Goal: Information Seeking & Learning: Learn about a topic

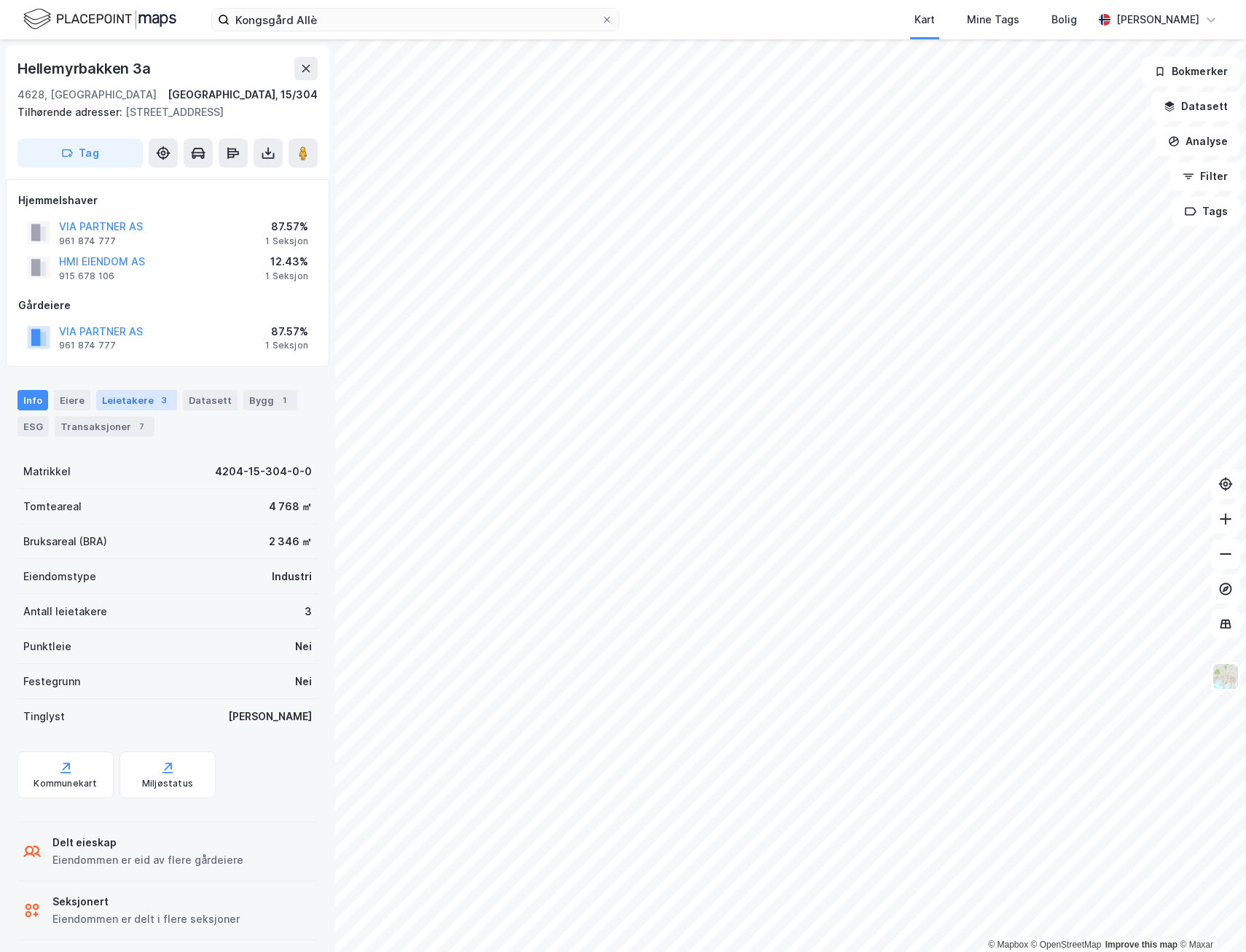
click at [146, 393] on div "Leietakere 3" at bounding box center [136, 400] width 81 height 21
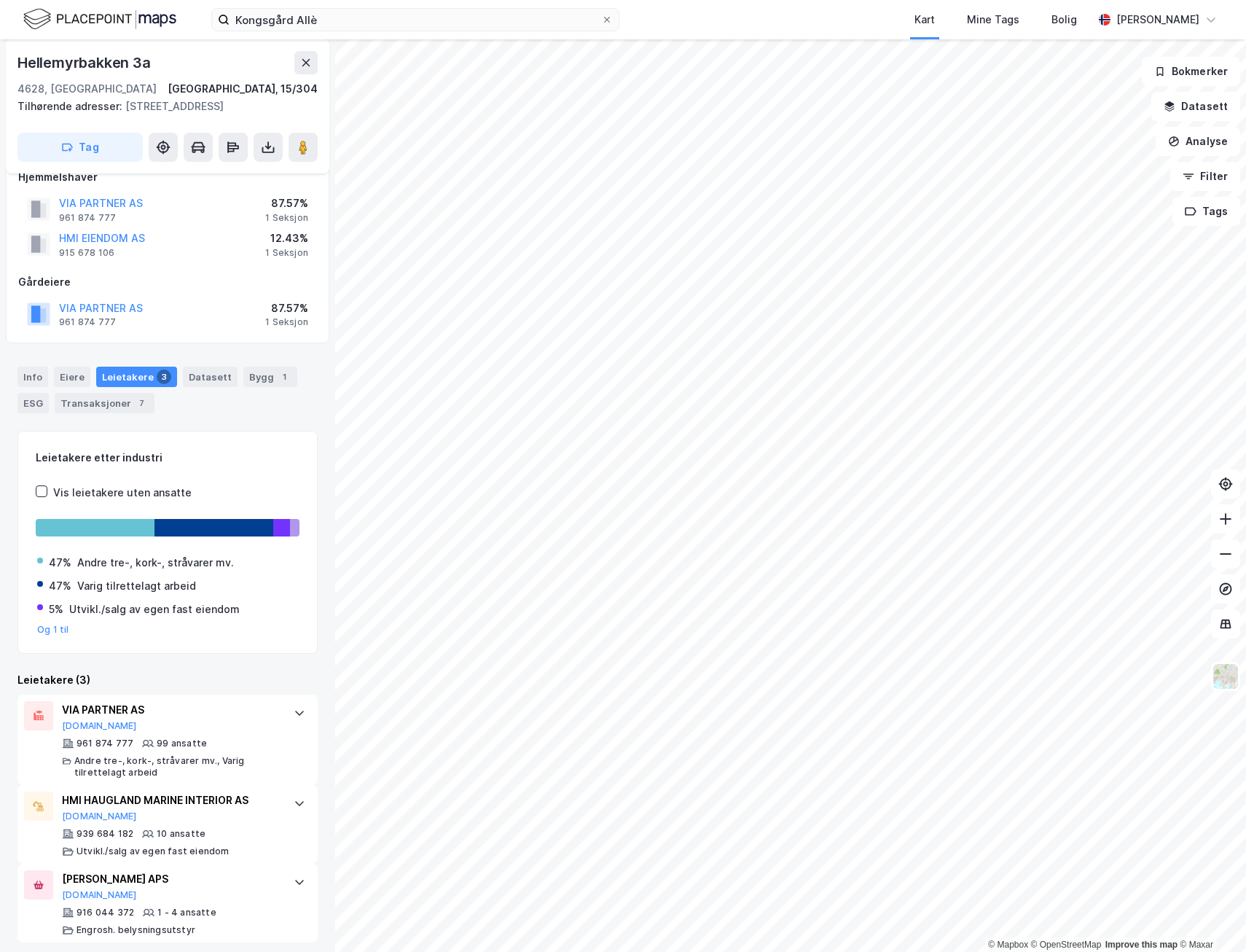
scroll to position [31, 0]
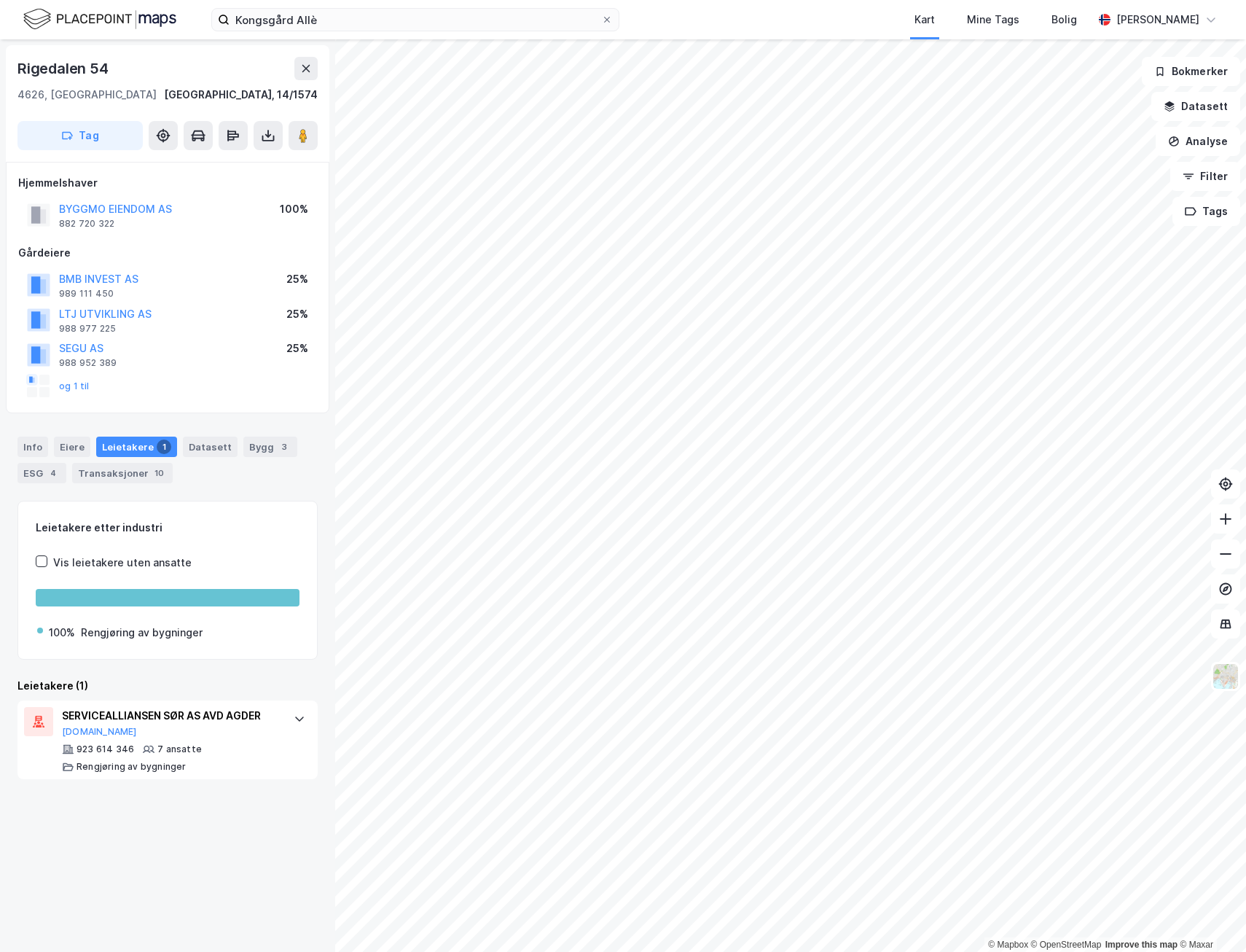
click at [1245, 908] on html "Kongsgård Allè Kart Mine Tags Bolig [PERSON_NAME] © Mapbox © OpenStreetMap Impr…" at bounding box center [623, 476] width 1246 height 952
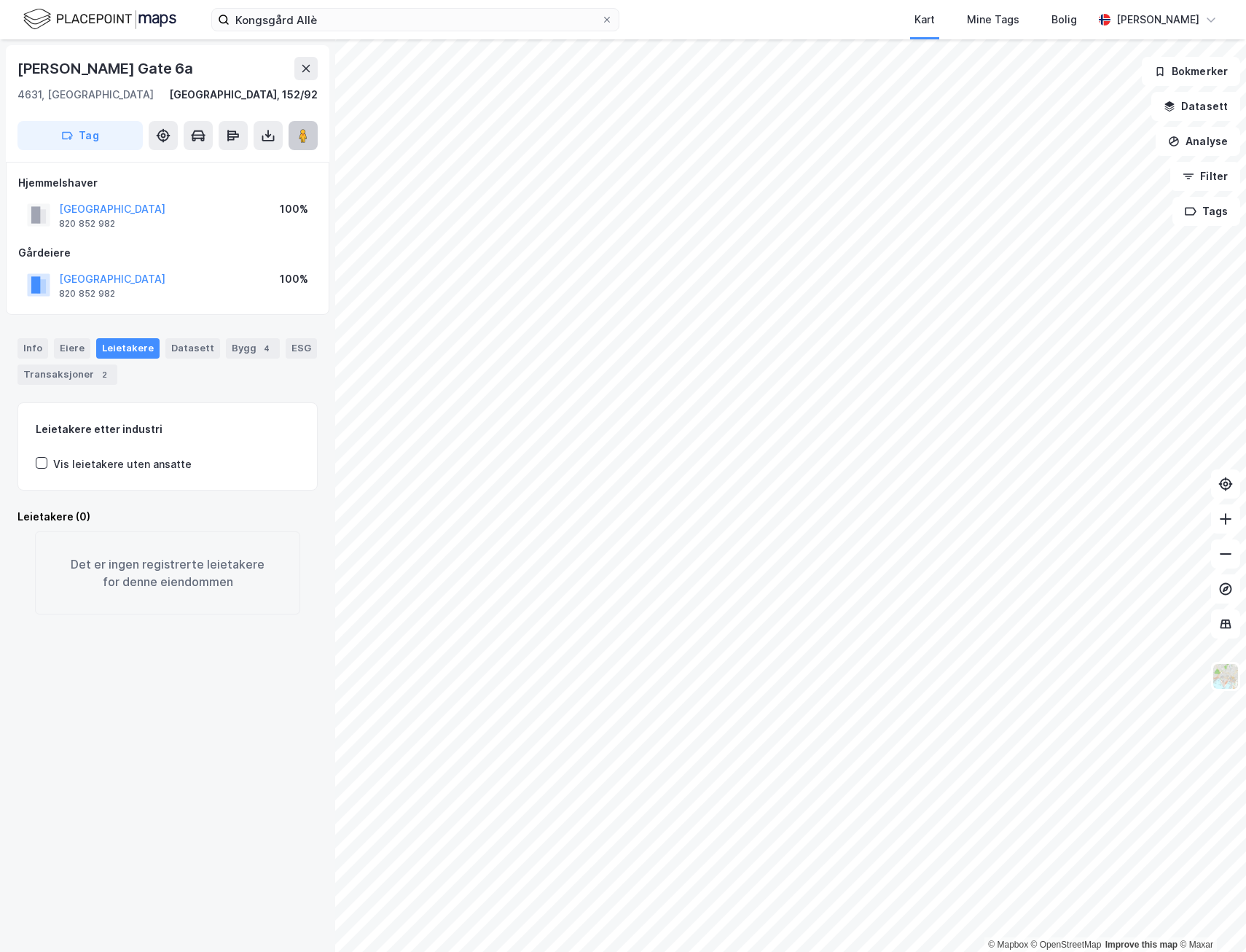
click at [300, 143] on button at bounding box center [303, 135] width 29 height 29
